Goal: Transaction & Acquisition: Purchase product/service

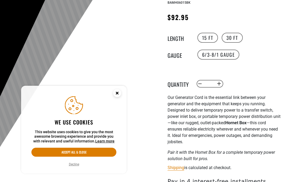
click at [234, 33] on label "30 FT" at bounding box center [232, 38] width 21 height 10
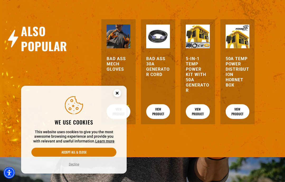
scroll to position [576, 0]
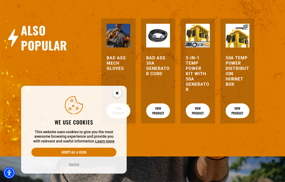
click at [200, 55] on h3 "5-in-1 Temp Power Kit with 50A Generator" at bounding box center [198, 73] width 24 height 37
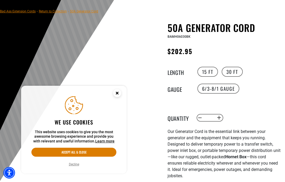
scroll to position [597, 0]
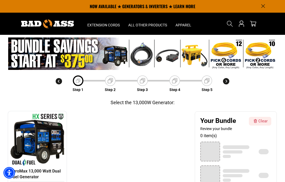
click at [199, 53] on img at bounding box center [142, 54] width 269 height 32
click at [141, 54] on img at bounding box center [142, 54] width 269 height 32
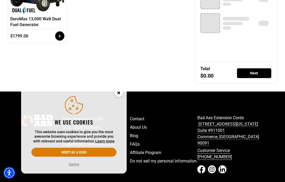
scroll to position [167, 0]
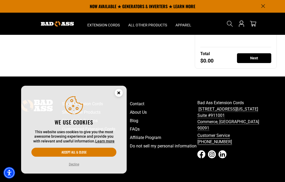
click at [120, 97] on circle "Close this option" at bounding box center [119, 93] width 8 height 8
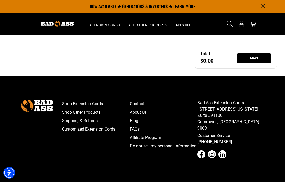
scroll to position [189, 0]
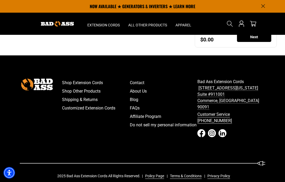
click at [100, 81] on link "Shop Extension Cords" at bounding box center [96, 83] width 68 height 8
